Goal: Transaction & Acquisition: Obtain resource

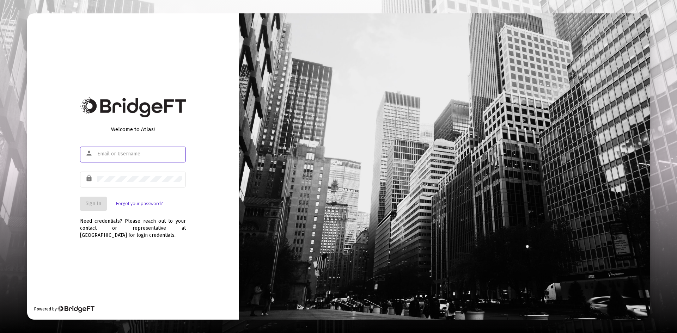
click at [114, 152] on input "text" at bounding box center [139, 154] width 85 height 6
type input "[EMAIL_ADDRESS][DOMAIN_NAME]"
click at [96, 201] on span "Sign In" at bounding box center [94, 204] width 16 height 6
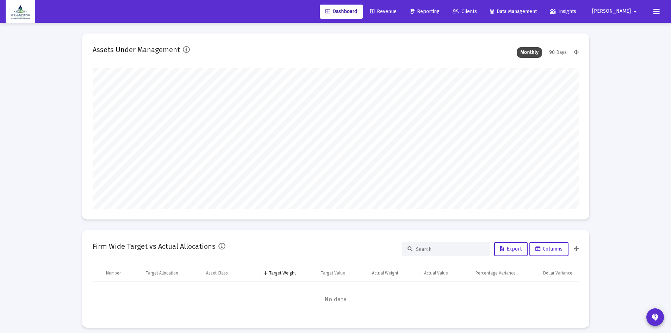
scroll to position [141, 262]
type input "[DATE]"
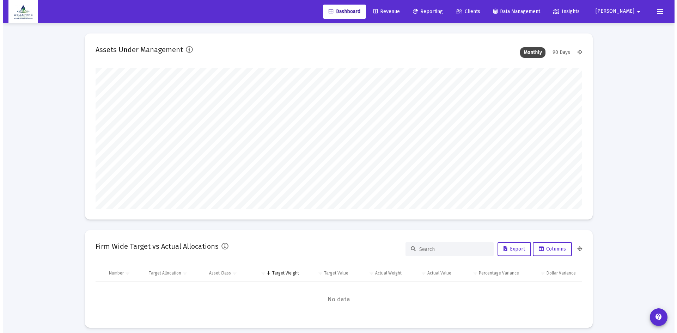
scroll to position [141, 227]
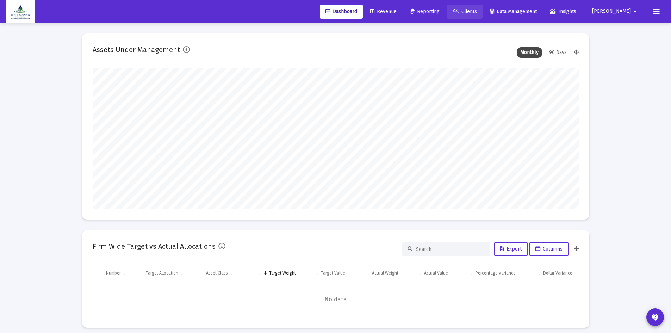
click at [477, 11] on span "Clients" at bounding box center [465, 11] width 24 height 6
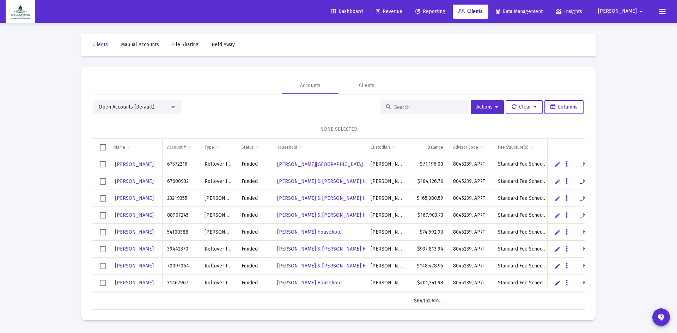
click at [396, 108] on input at bounding box center [428, 107] width 69 height 6
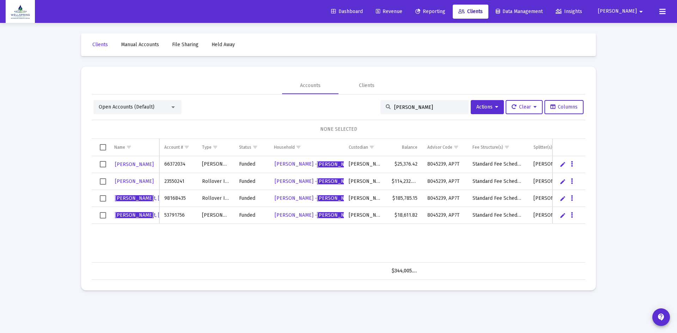
type input "[PERSON_NAME]"
click at [101, 163] on span "Select row" at bounding box center [103, 164] width 6 height 6
click at [103, 181] on span "Select row" at bounding box center [103, 181] width 6 height 6
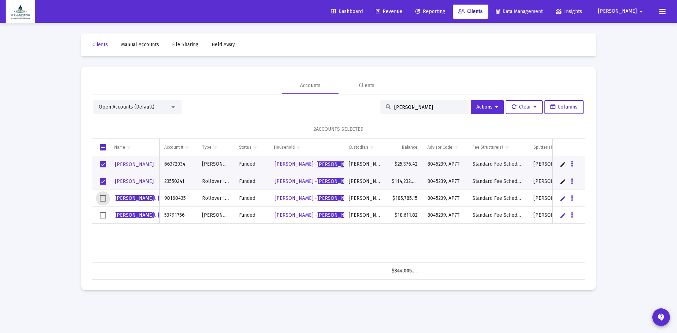
click at [102, 197] on span "Select row" at bounding box center [103, 198] width 6 height 6
click at [104, 216] on span "Select row" at bounding box center [103, 215] width 6 height 6
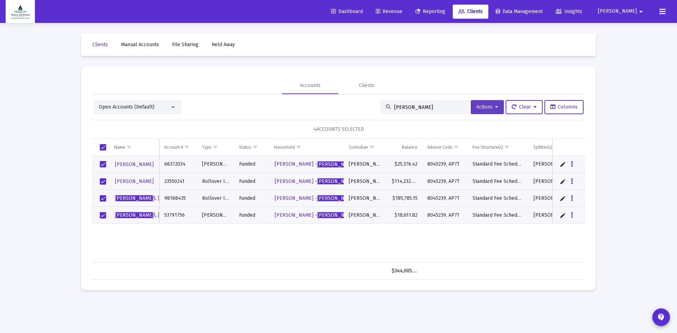
click at [487, 106] on span "Actions" at bounding box center [487, 107] width 22 height 6
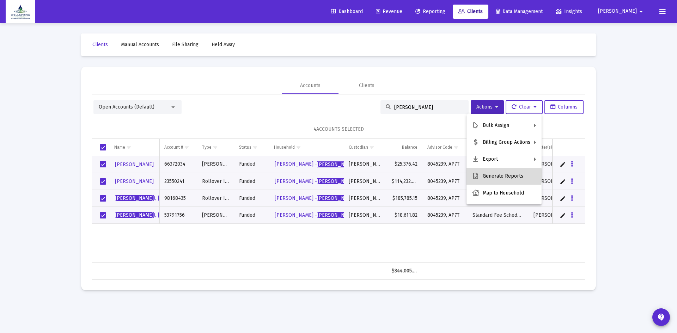
click at [495, 175] on button "Generate Reports" at bounding box center [503, 176] width 75 height 17
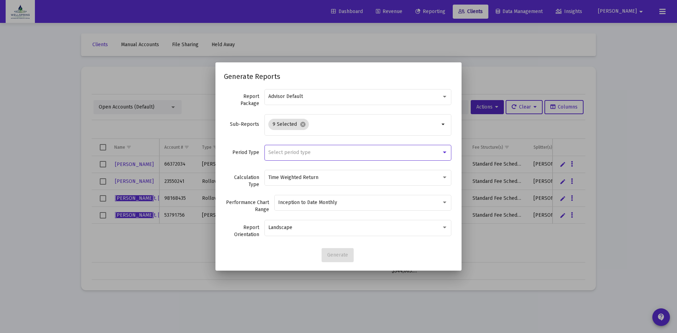
click at [446, 152] on div at bounding box center [445, 153] width 4 height 2
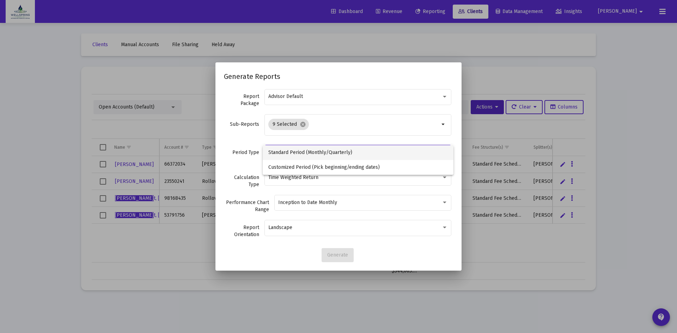
click at [446, 152] on span "Standard Period (Monthly/Quarterly)" at bounding box center [357, 152] width 179 height 15
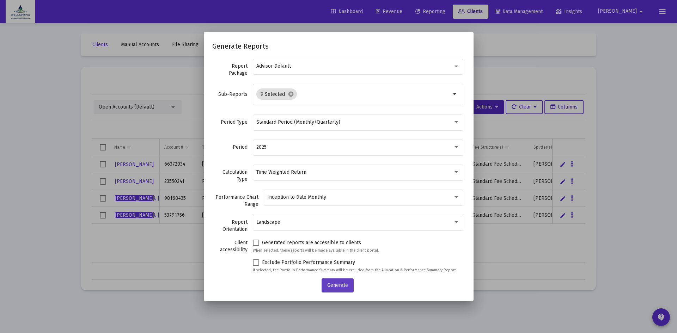
click at [345, 283] on span "Generate" at bounding box center [337, 285] width 21 height 6
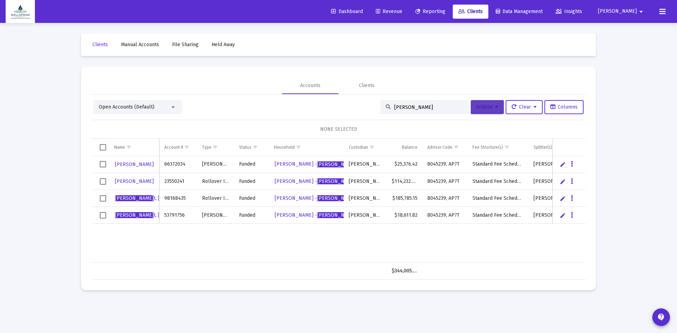
click at [489, 109] on span "Actions" at bounding box center [487, 107] width 22 height 6
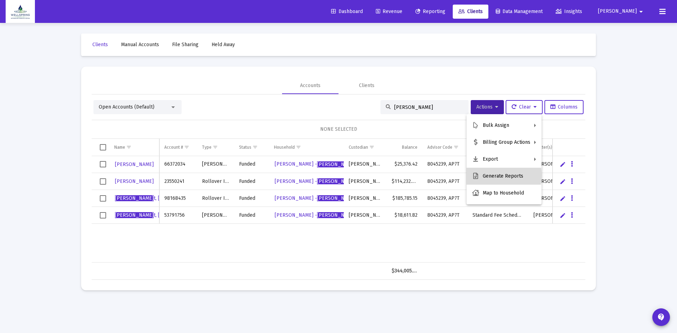
click at [489, 175] on button "Generate Reports" at bounding box center [503, 176] width 75 height 17
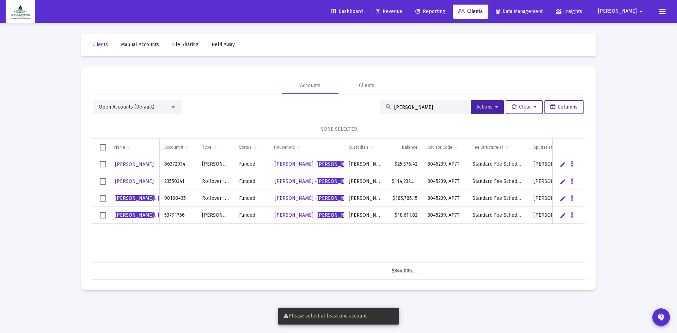
click at [645, 92] on div "Loading... Clients Manual Accounts File Sharing Held Away Accounts Clients Open…" at bounding box center [338, 166] width 677 height 333
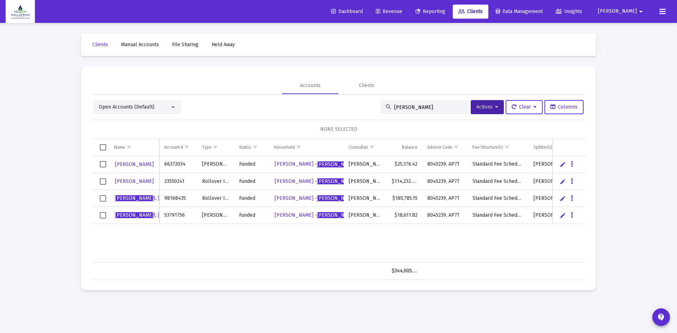
click at [639, 11] on mat-icon "arrow_drop_down" at bounding box center [641, 12] width 8 height 14
click at [639, 11] on div at bounding box center [338, 166] width 677 height 333
click at [582, 11] on span "Insights" at bounding box center [569, 11] width 26 height 6
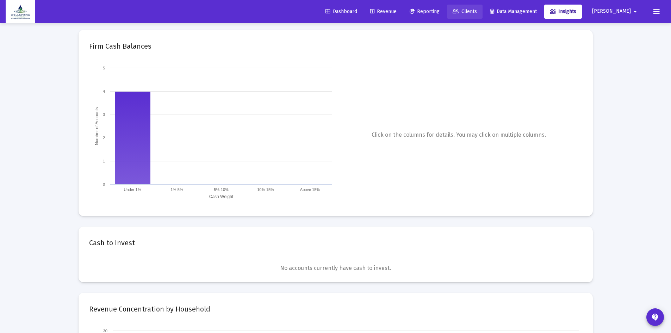
click at [483, 8] on link "Clients" at bounding box center [465, 12] width 36 height 14
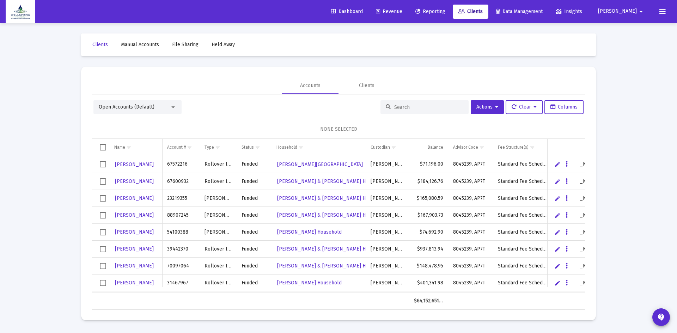
click at [394, 107] on input at bounding box center [428, 107] width 69 height 6
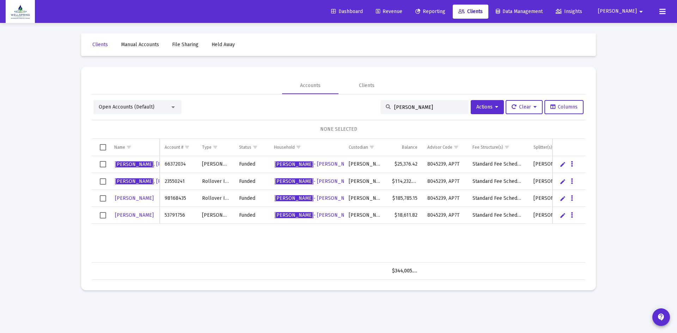
type input "[PERSON_NAME]"
click at [104, 165] on span "Select row" at bounding box center [103, 164] width 6 height 6
click at [104, 182] on span "Select row" at bounding box center [103, 181] width 6 height 6
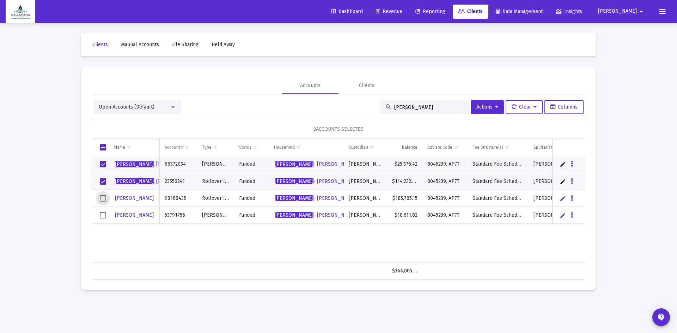
click at [102, 200] on span "Select row" at bounding box center [103, 198] width 6 height 6
click at [104, 217] on span "Select row" at bounding box center [103, 215] width 6 height 6
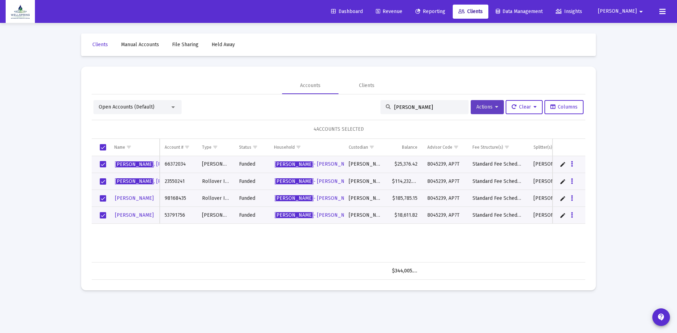
click at [482, 106] on span "Actions" at bounding box center [487, 107] width 22 height 6
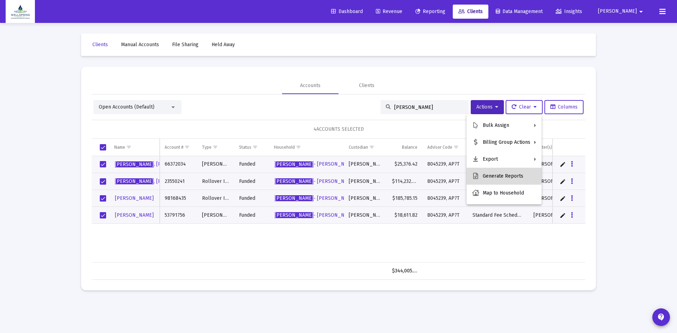
click at [493, 175] on button "Generate Reports" at bounding box center [503, 176] width 75 height 17
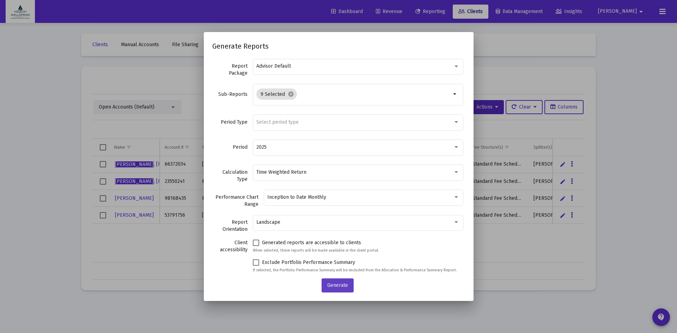
click at [340, 286] on span "Generate" at bounding box center [337, 285] width 21 height 6
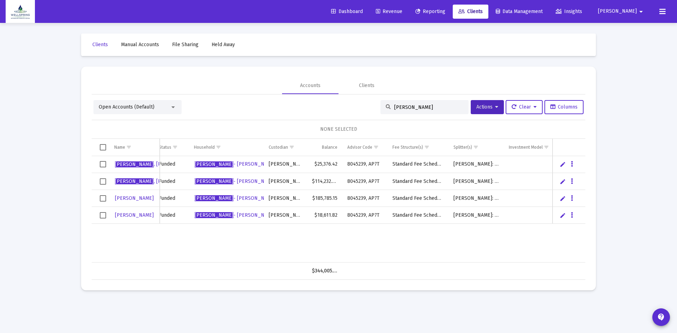
scroll to position [0, 87]
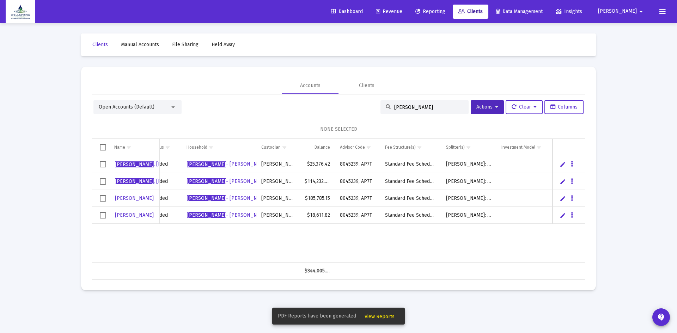
click at [387, 316] on span "View Reports" at bounding box center [379, 317] width 30 height 6
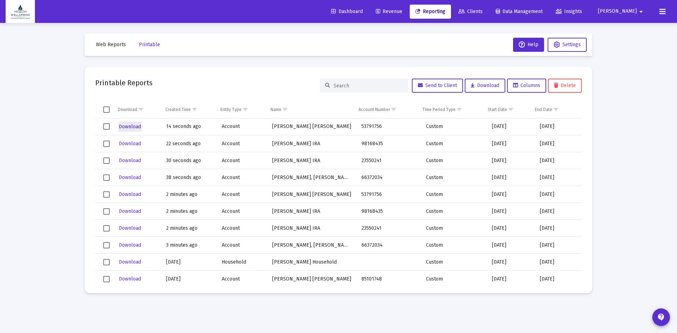
click at [131, 127] on span "Download" at bounding box center [130, 127] width 22 height 6
click at [130, 176] on span "Download" at bounding box center [130, 177] width 22 height 6
click at [131, 143] on span "Download" at bounding box center [130, 144] width 22 height 6
